Goal: Download file/media

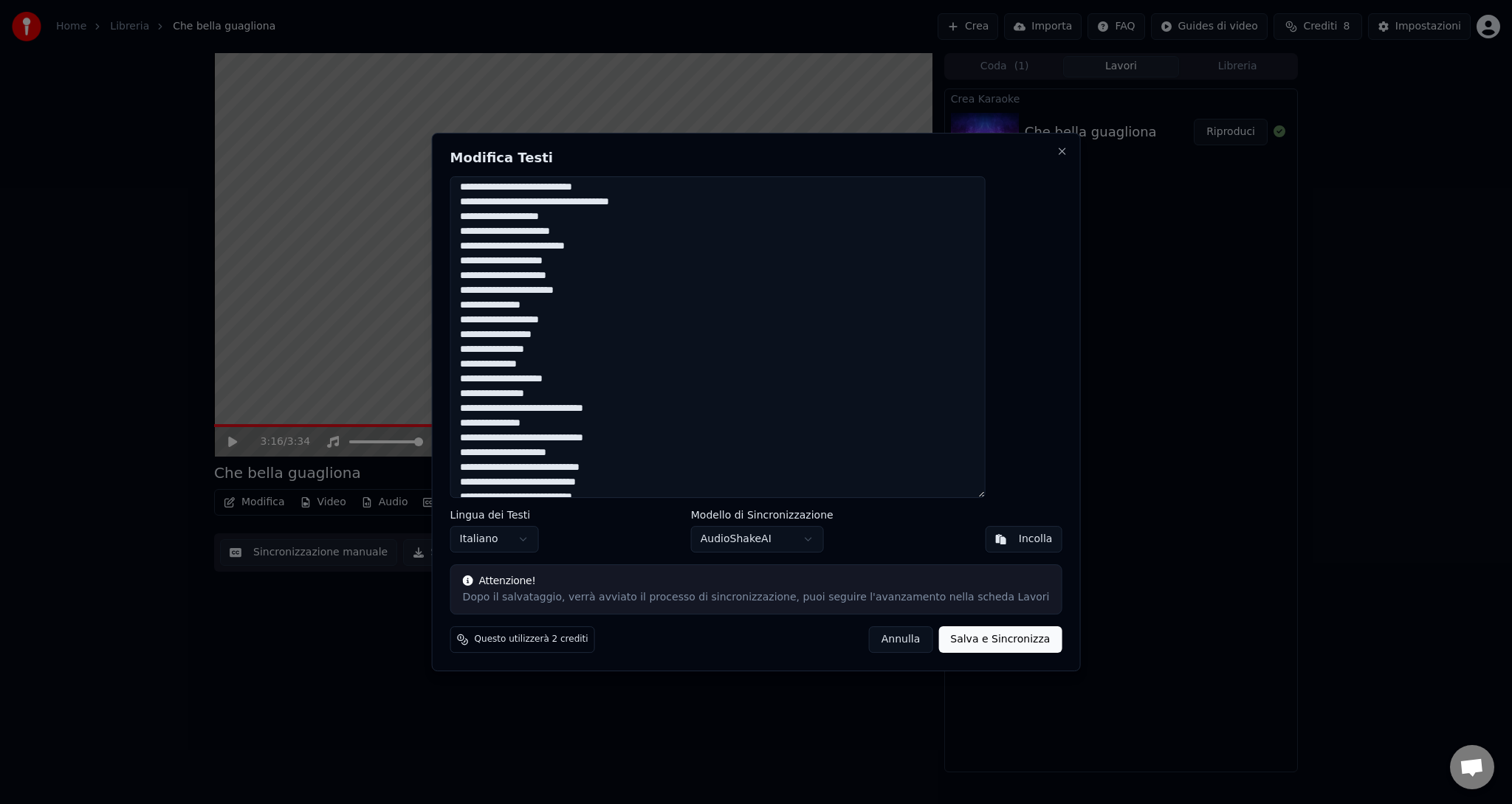
scroll to position [708, 0]
drag, startPoint x: 497, startPoint y: 188, endPoint x: 800, endPoint y: 493, distance: 429.9
click at [800, 493] on textarea at bounding box center [718, 338] width 536 height 322
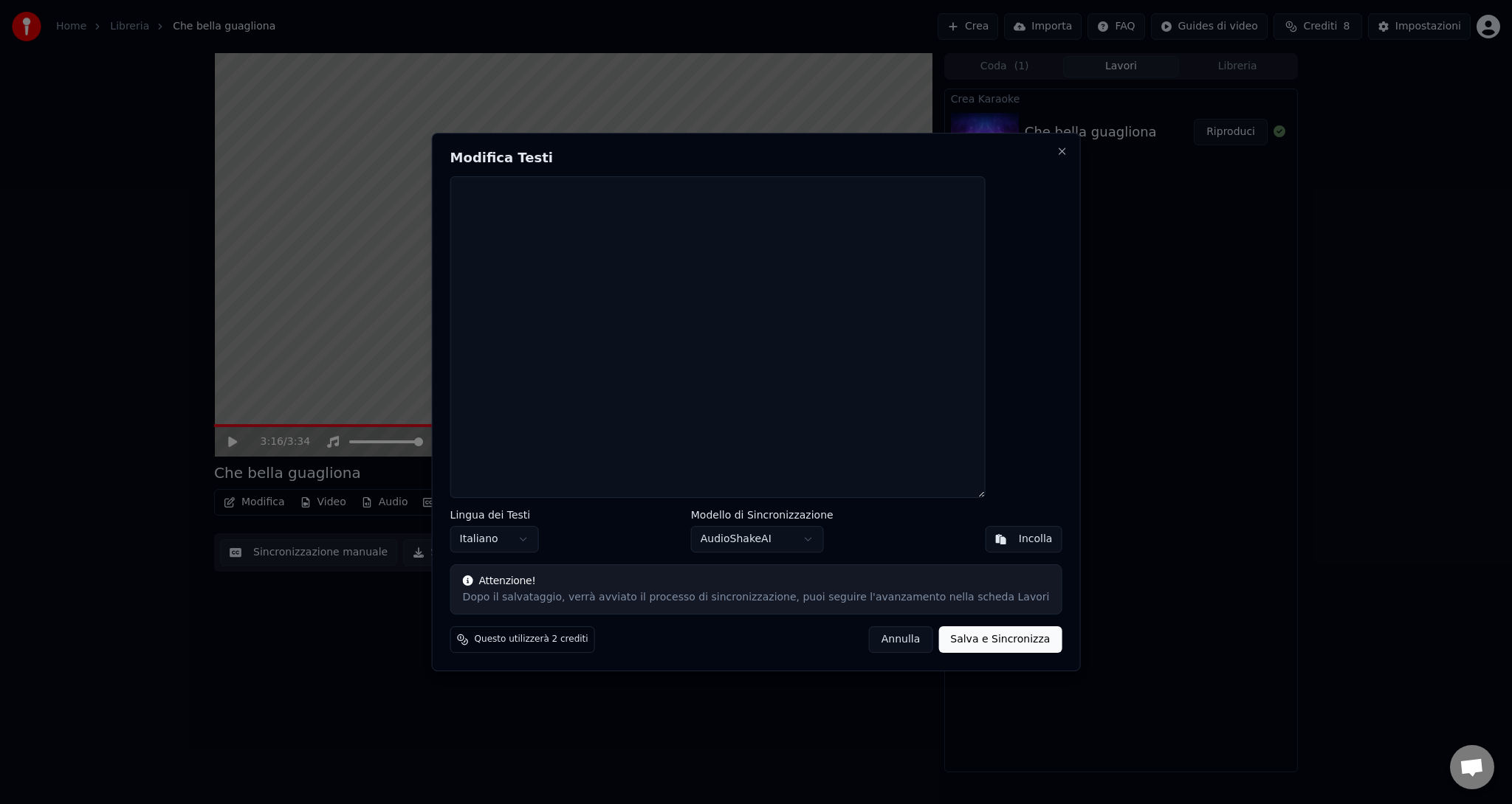
scroll to position [0, 0]
click at [985, 542] on button "Incolla" at bounding box center [1024, 539] width 77 height 27
click at [975, 634] on button "Salva e Sincronizza" at bounding box center [999, 639] width 124 height 27
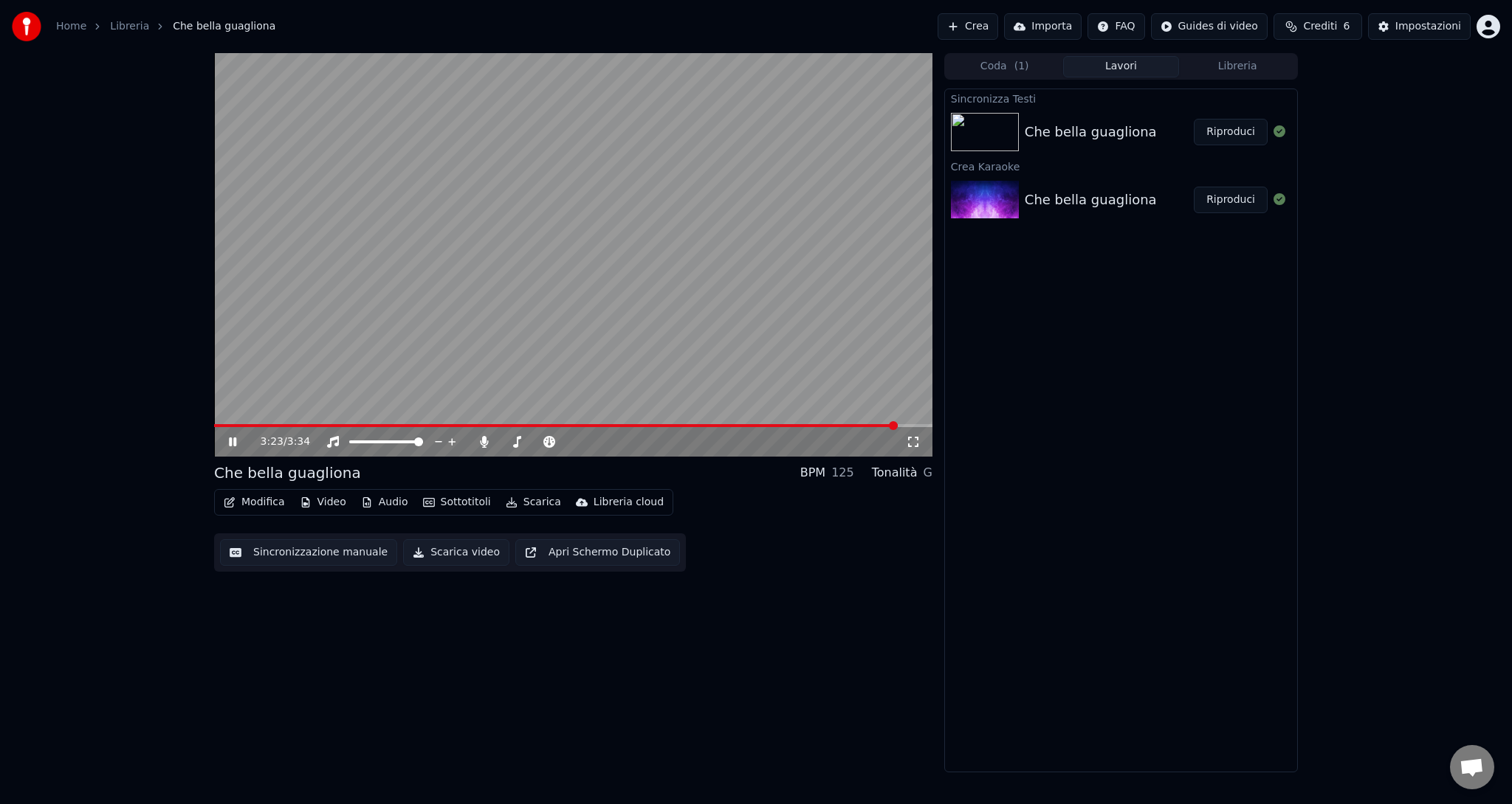
click at [216, 425] on span at bounding box center [556, 425] width 684 height 3
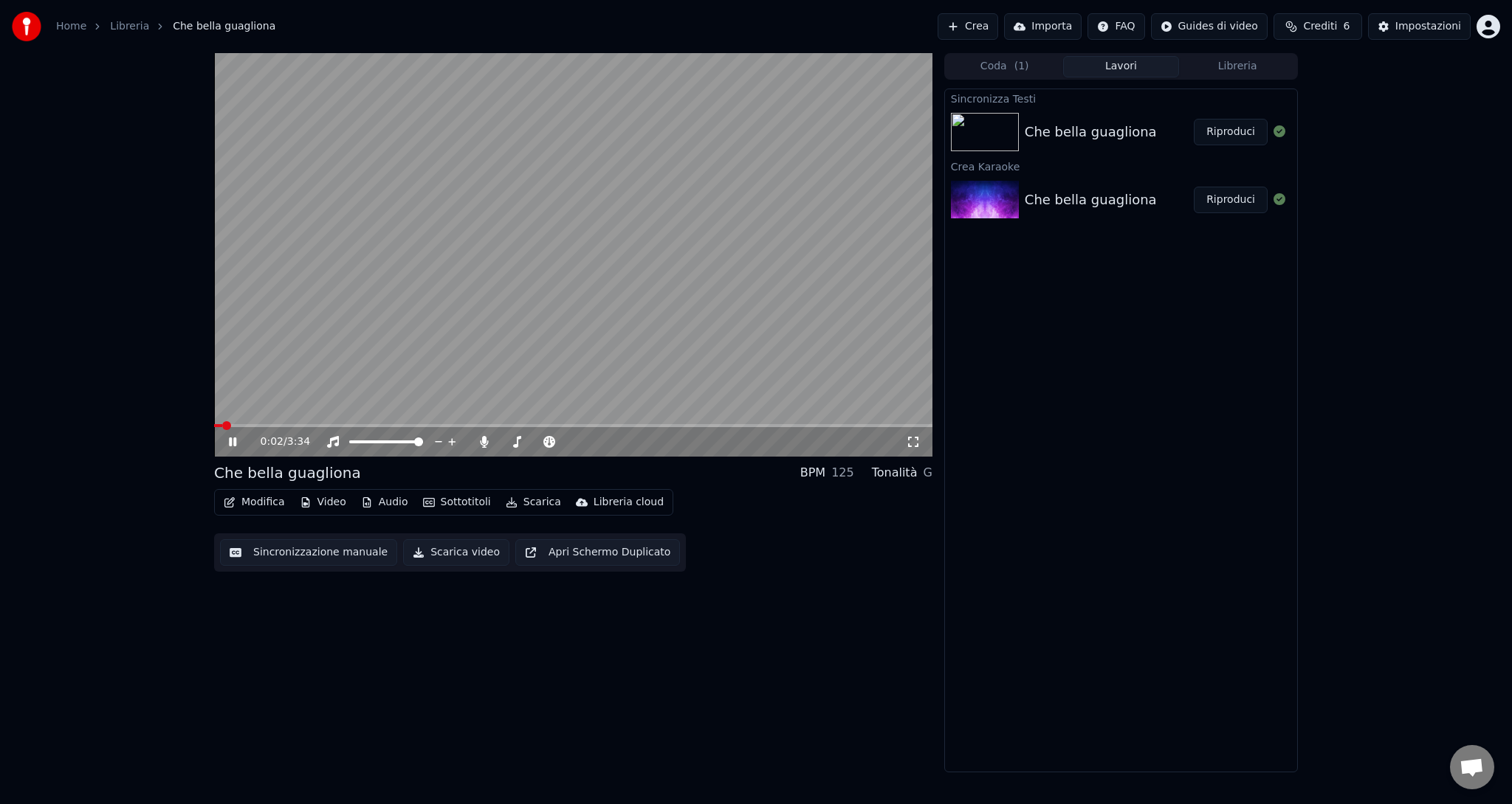
click at [532, 376] on video at bounding box center [573, 255] width 718 height 404
click at [214, 430] on span at bounding box center [218, 425] width 9 height 9
click at [231, 439] on icon at bounding box center [232, 442] width 9 height 10
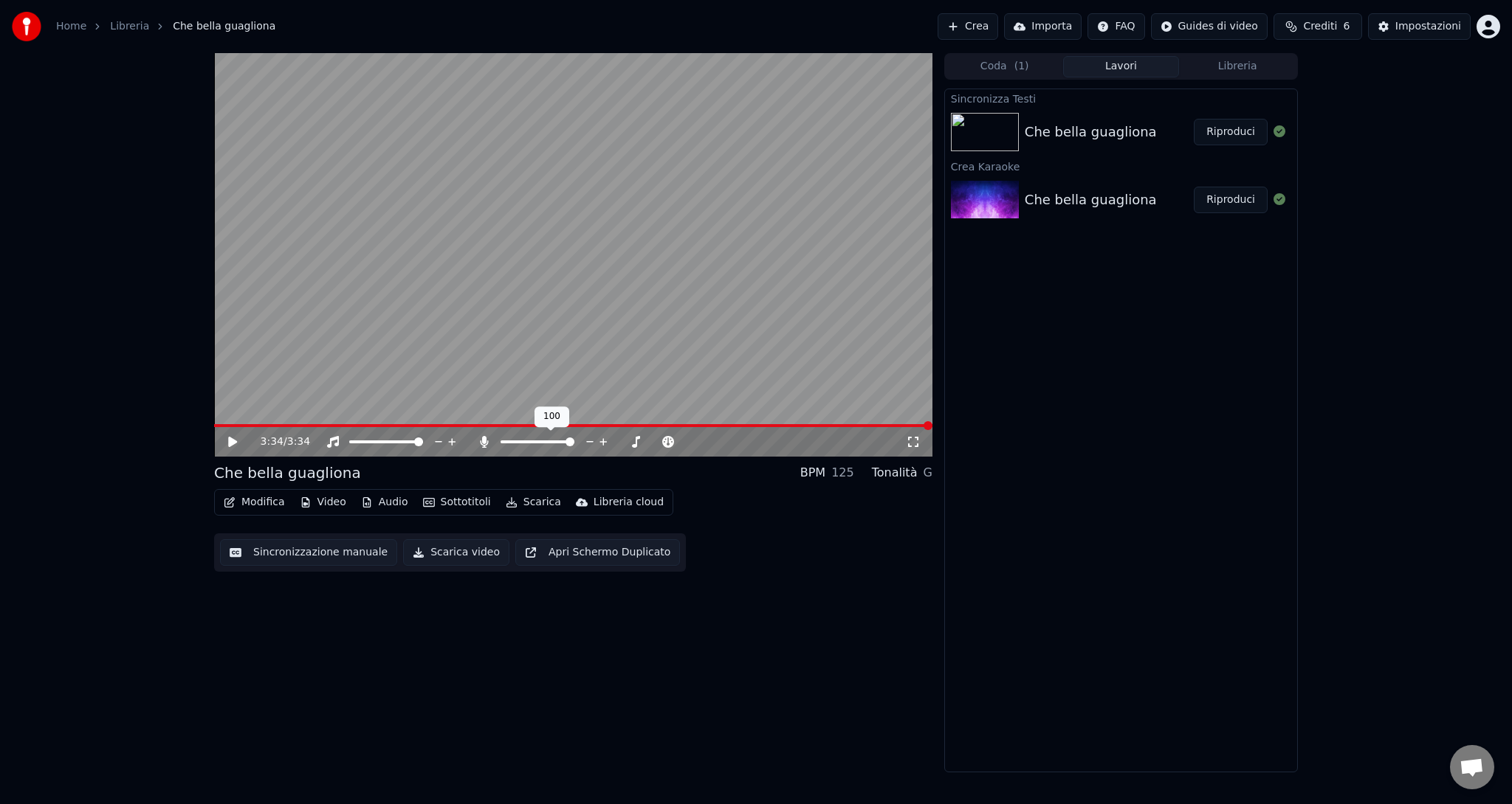
click at [574, 442] on span at bounding box center [569, 442] width 9 height 9
click at [423, 443] on span at bounding box center [418, 442] width 9 height 9
click at [485, 444] on icon at bounding box center [483, 442] width 8 height 12
click at [229, 440] on icon at bounding box center [232, 442] width 9 height 10
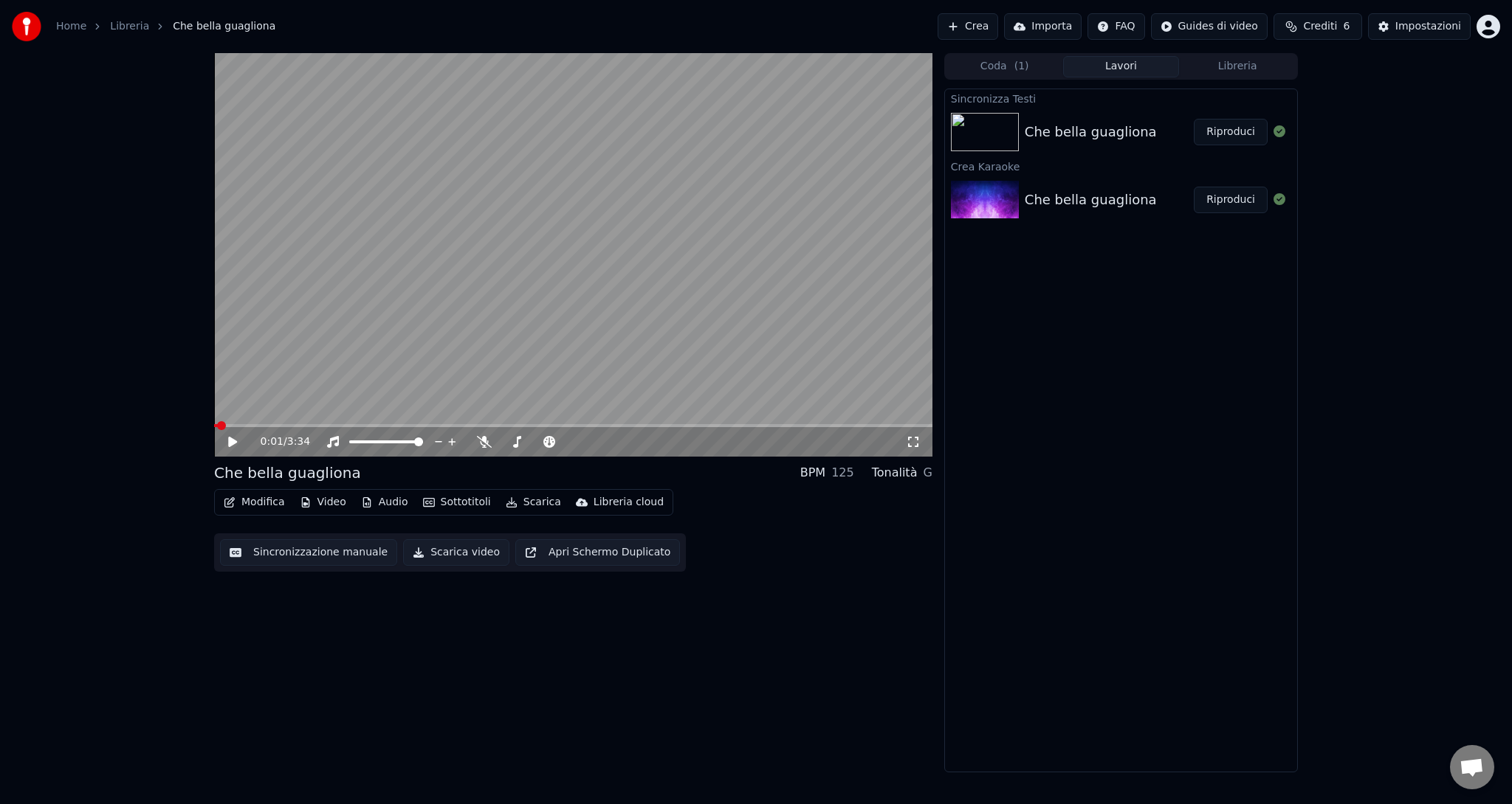
click at [217, 427] on span at bounding box center [216, 425] width 4 height 3
click at [220, 426] on span at bounding box center [217, 425] width 7 height 3
click at [367, 324] on video at bounding box center [573, 255] width 718 height 404
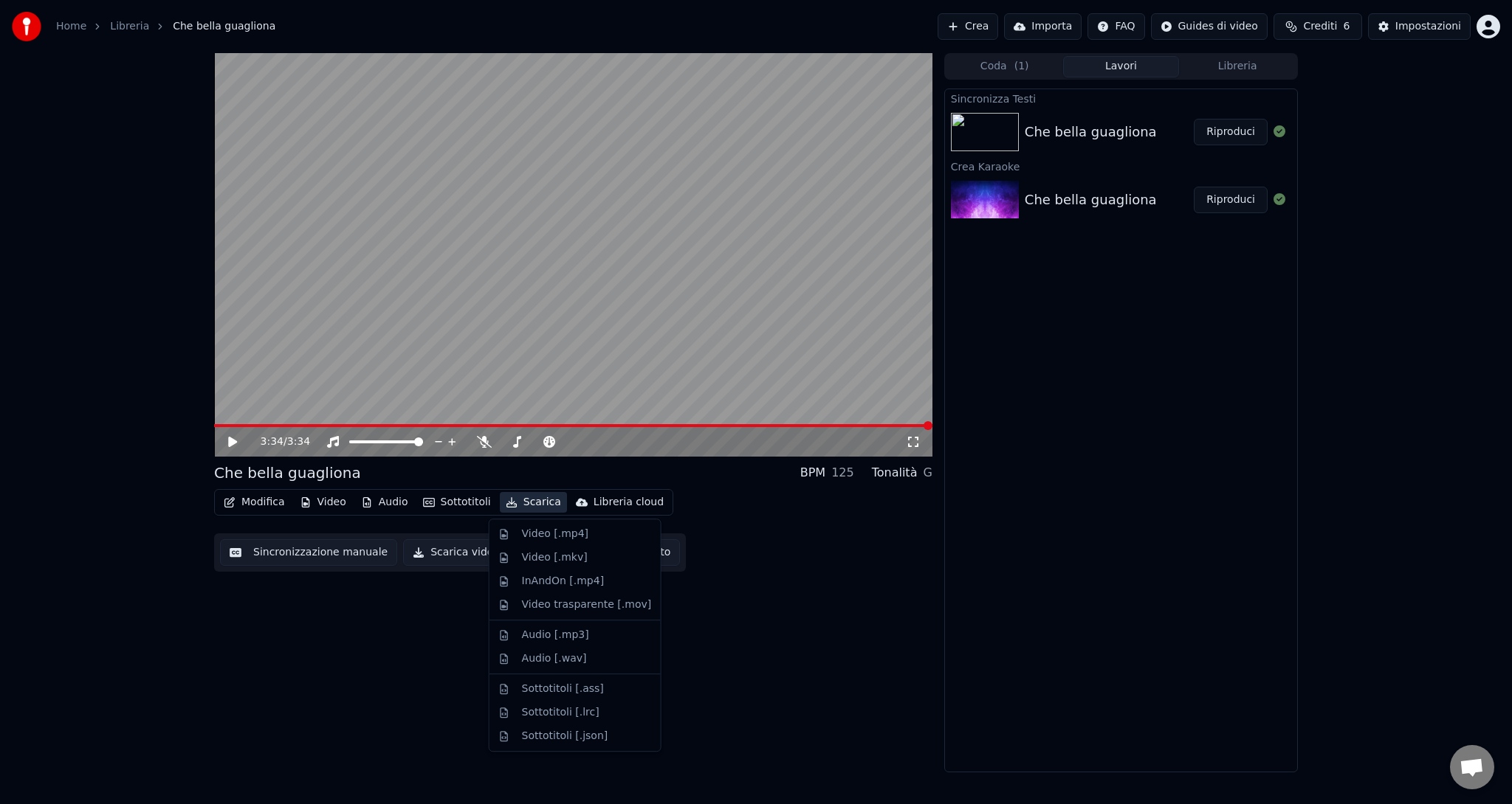
click at [526, 500] on button "Scarica" at bounding box center [534, 502] width 67 height 21
click at [538, 530] on div "Video [.mp4]" at bounding box center [554, 533] width 66 height 15
